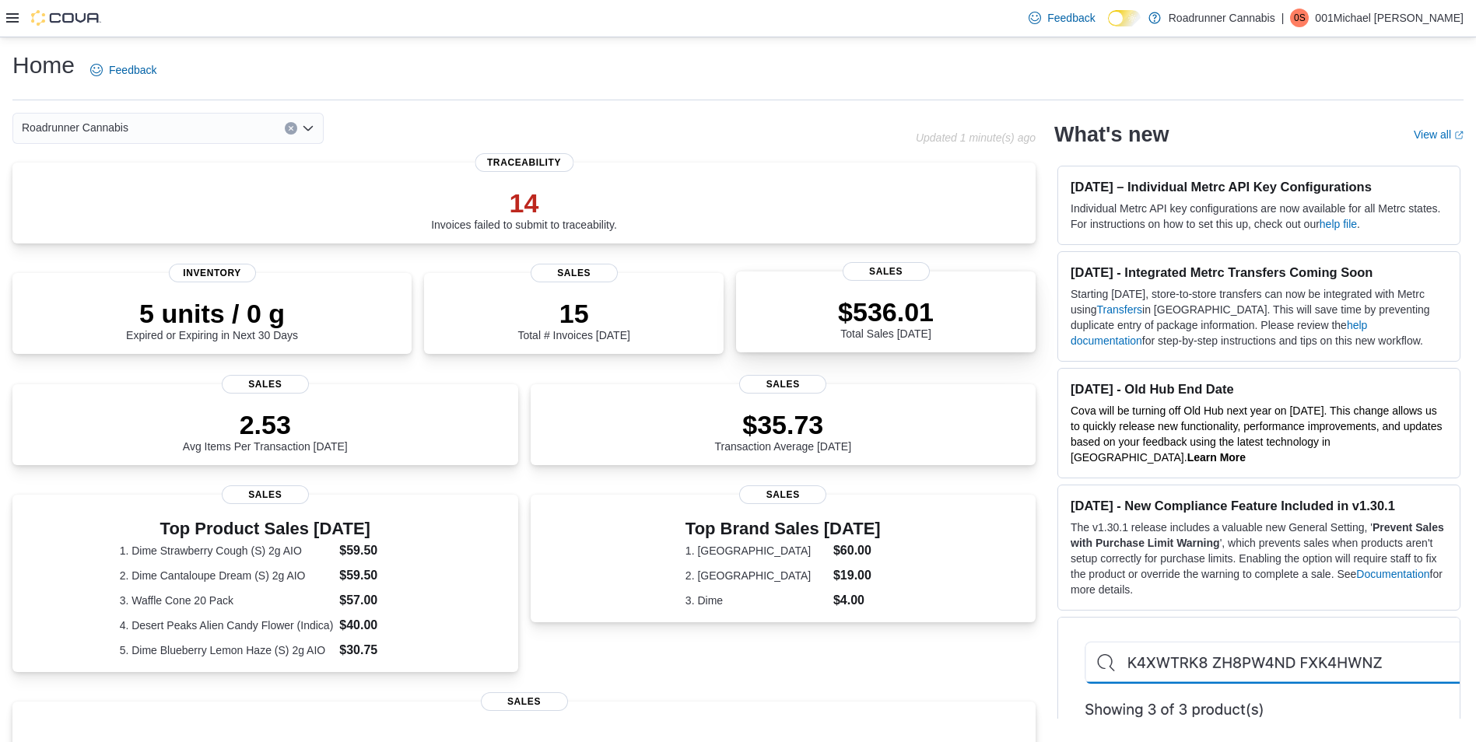
click at [859, 317] on p "$536.01" at bounding box center [886, 311] width 96 height 31
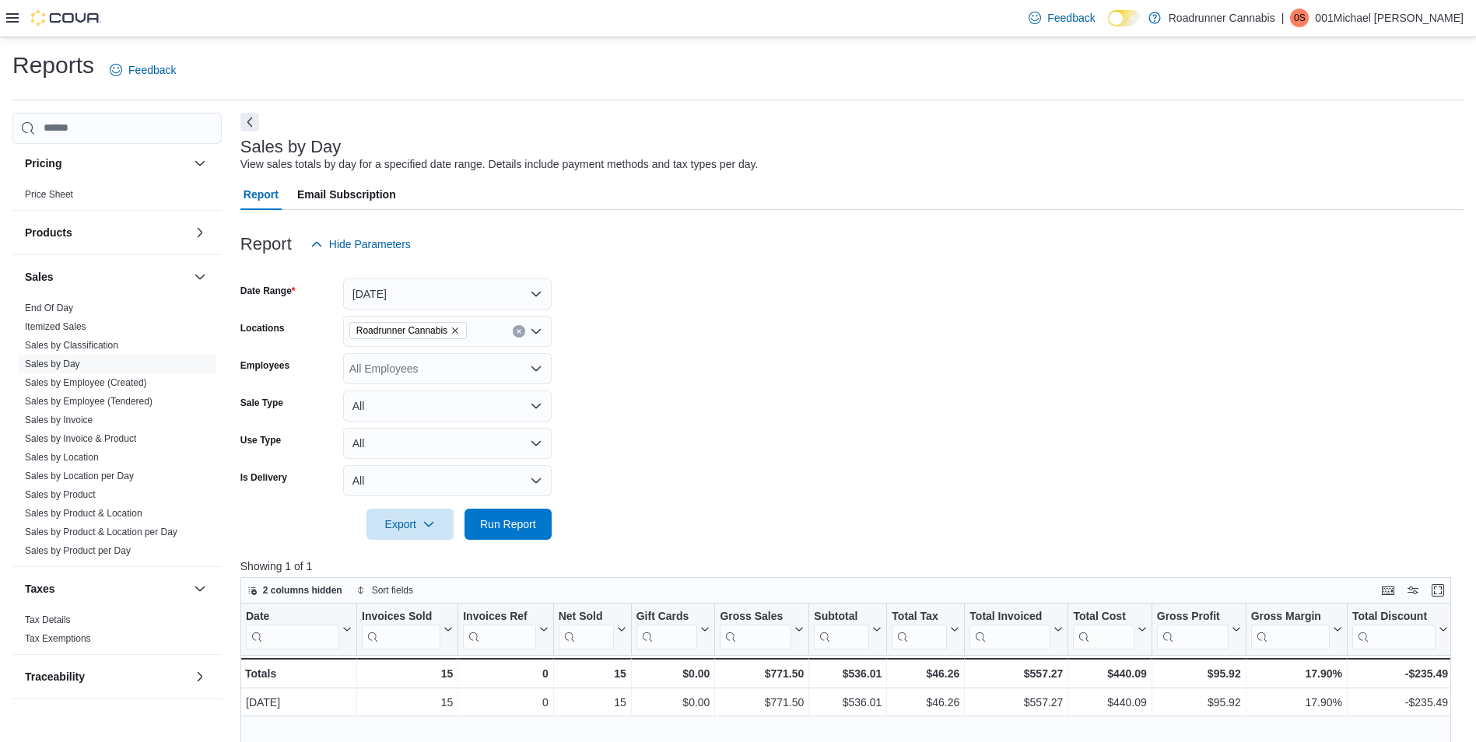
scroll to position [919, 0]
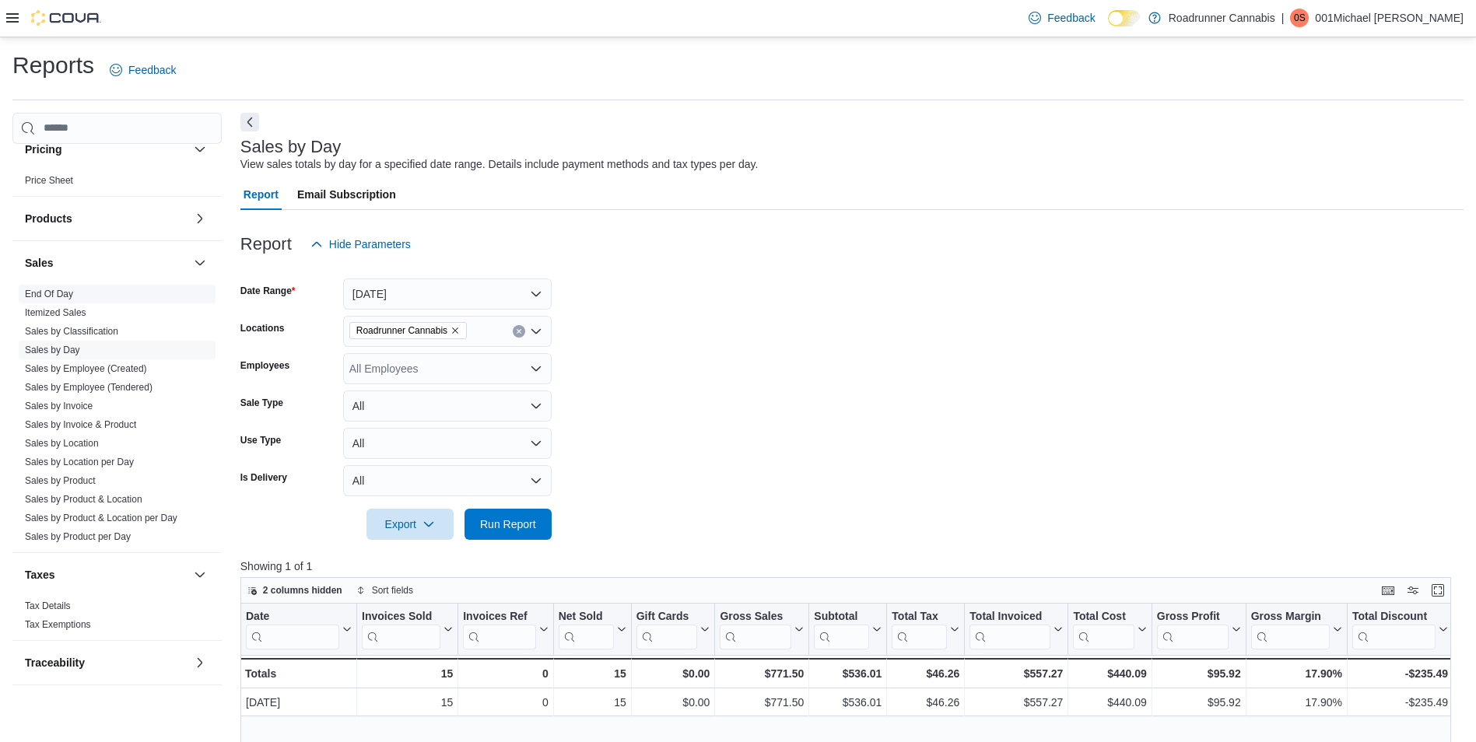
click at [40, 291] on link "End Of Day" at bounding box center [49, 294] width 48 height 11
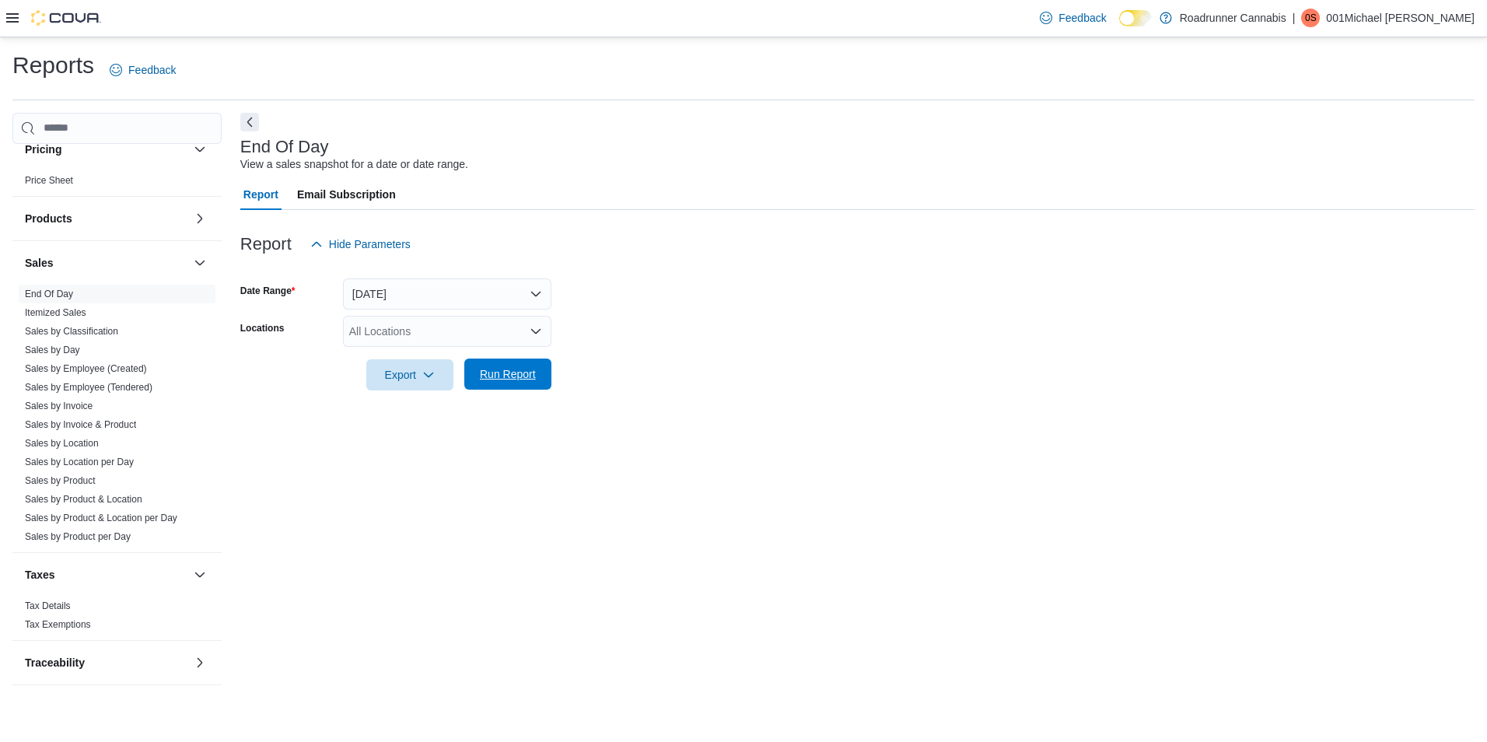
click at [498, 373] on span "Run Report" at bounding box center [508, 374] width 56 height 16
